Goal: Transaction & Acquisition: Purchase product/service

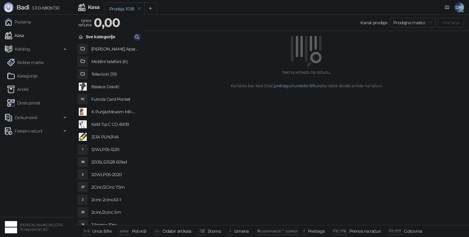
click at [136, 38] on icon "button" at bounding box center [137, 37] width 4 height 4
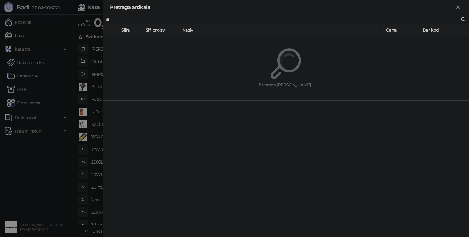
type input "*"
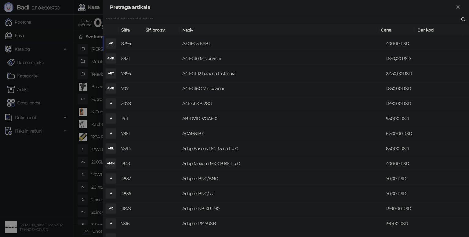
click at [146, 19] on input "text" at bounding box center [283, 19] width 354 height 7
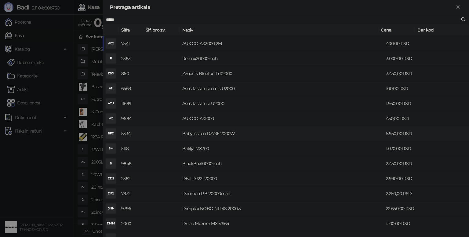
click at [246, 128] on td "Babyliss fen D373E 2000W" at bounding box center [282, 133] width 204 height 15
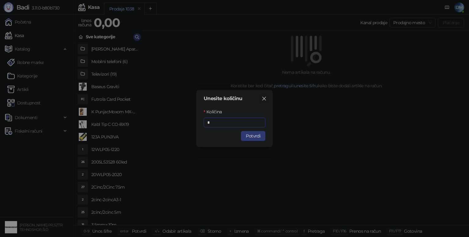
click at [267, 96] on icon "close" at bounding box center [264, 98] width 5 height 5
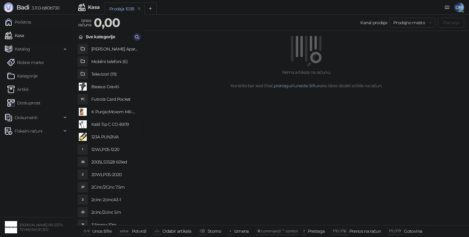
click at [137, 37] on icon "button" at bounding box center [137, 37] width 5 height 5
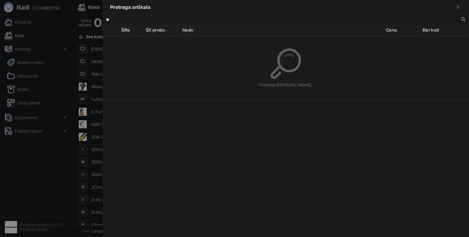
type input "*"
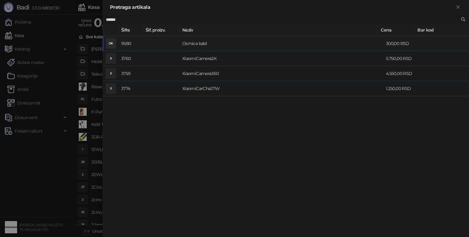
type input "******"
